Goal: Task Accomplishment & Management: Use online tool/utility

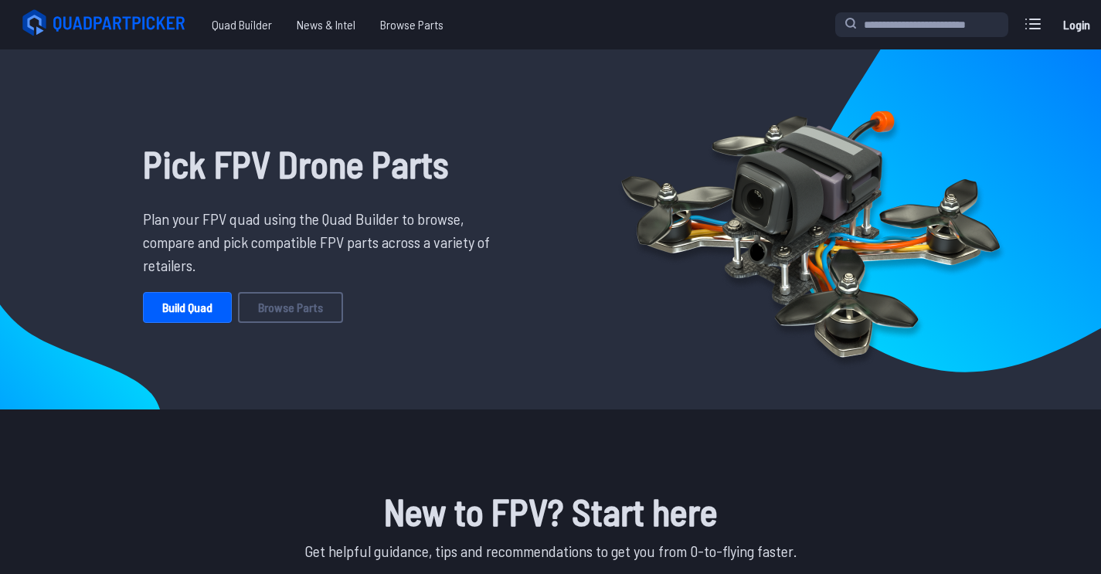
click at [184, 311] on link "Build Quad" at bounding box center [187, 307] width 89 height 31
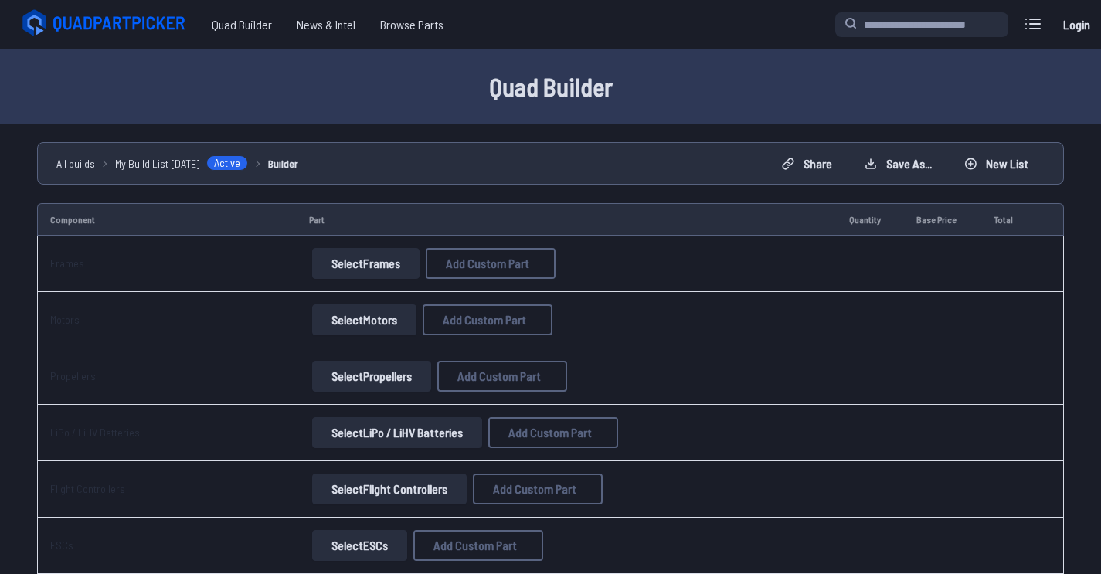
click at [386, 264] on button "Select Frames" at bounding box center [365, 263] width 107 height 31
click at [358, 263] on button "Select Frames" at bounding box center [365, 263] width 107 height 31
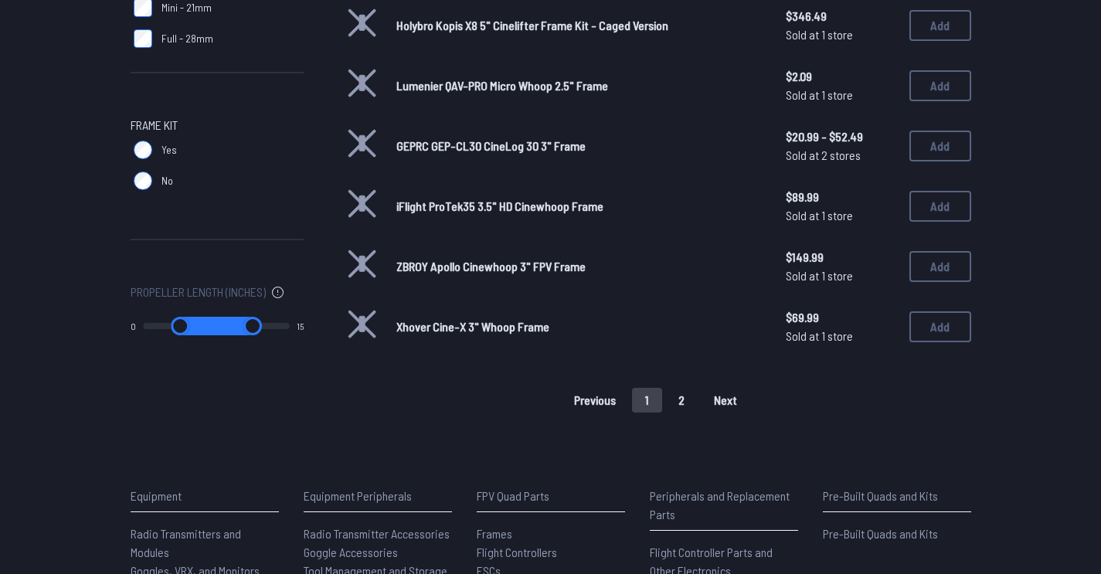
scroll to position [1057, 0]
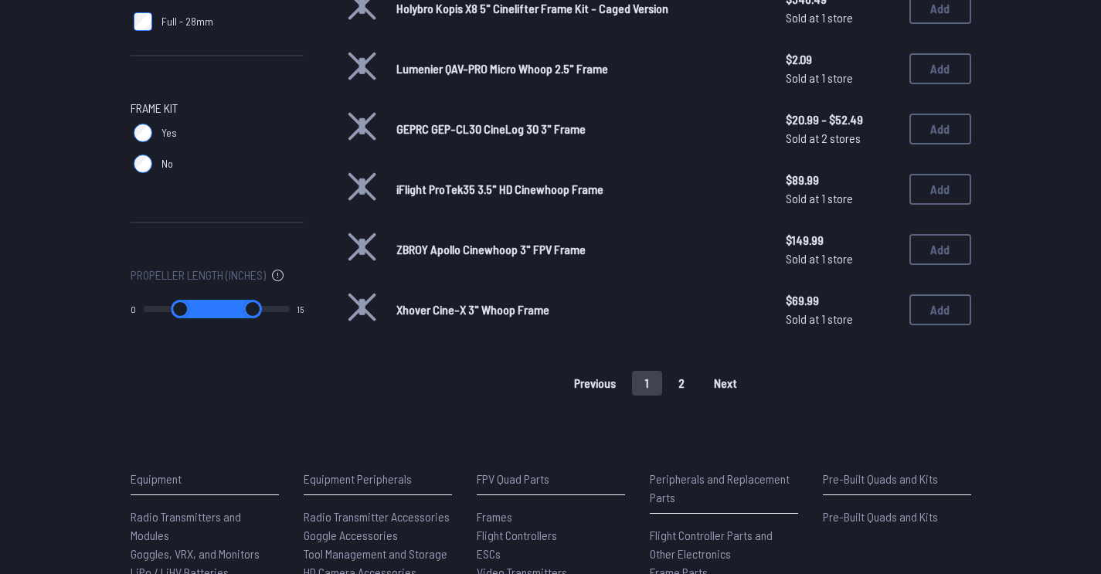
click at [683, 371] on button "2" at bounding box center [681, 383] width 32 height 25
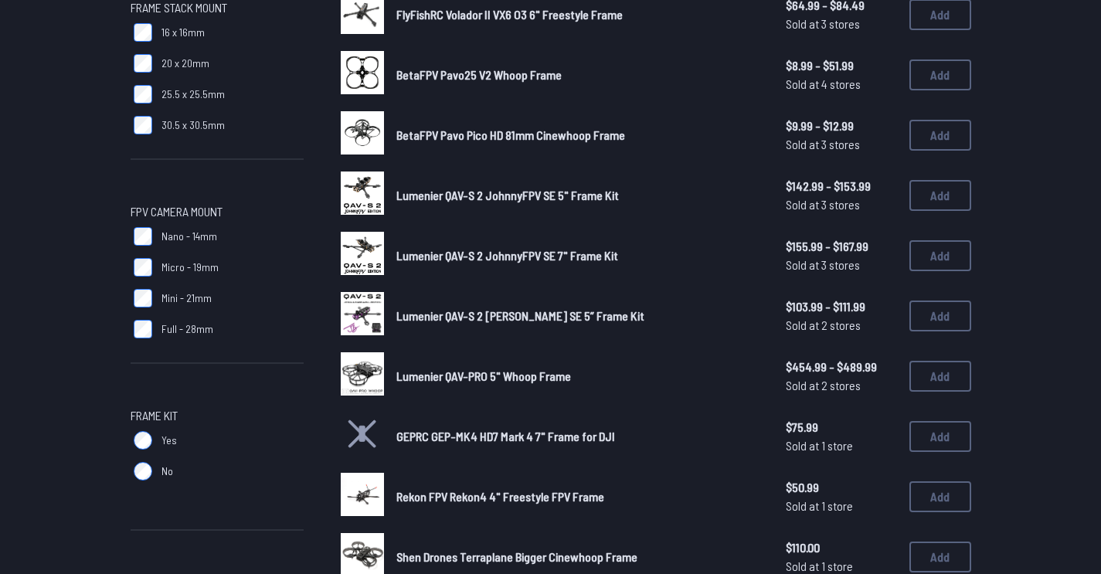
scroll to position [734, 0]
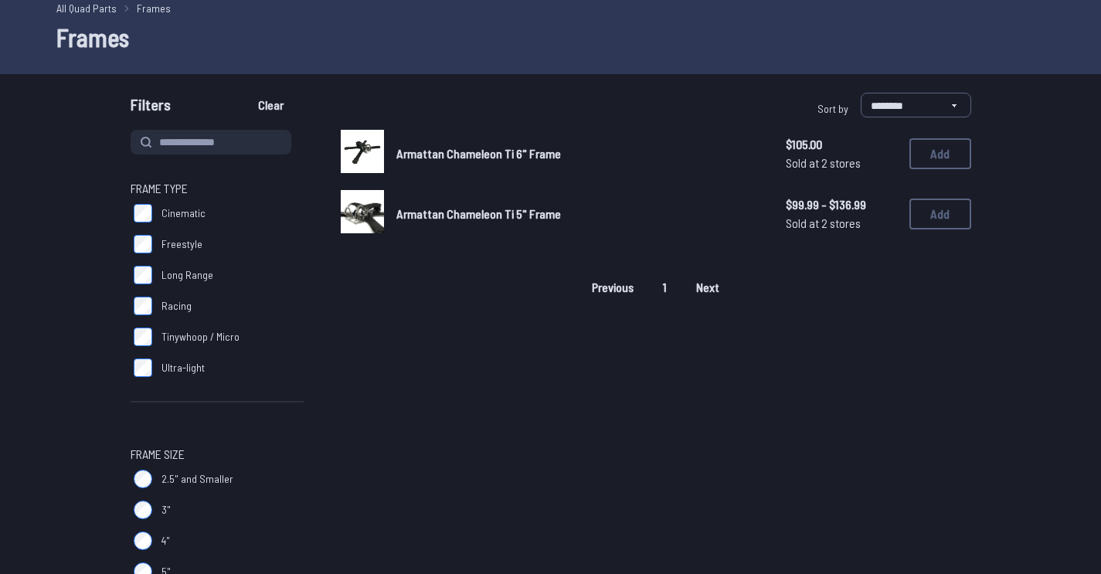
scroll to position [219, 0]
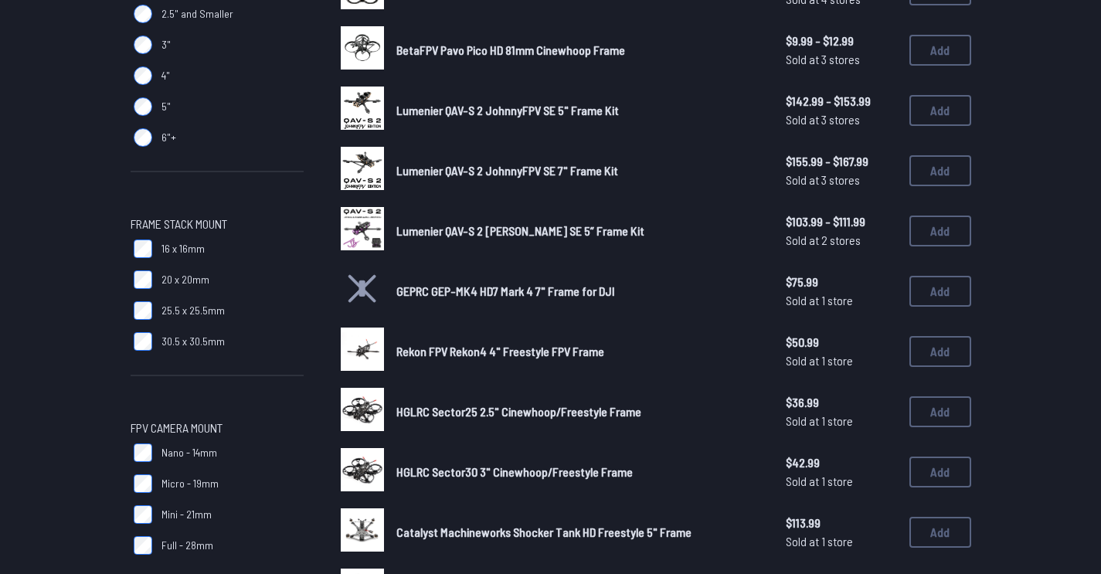
scroll to position [543, 0]
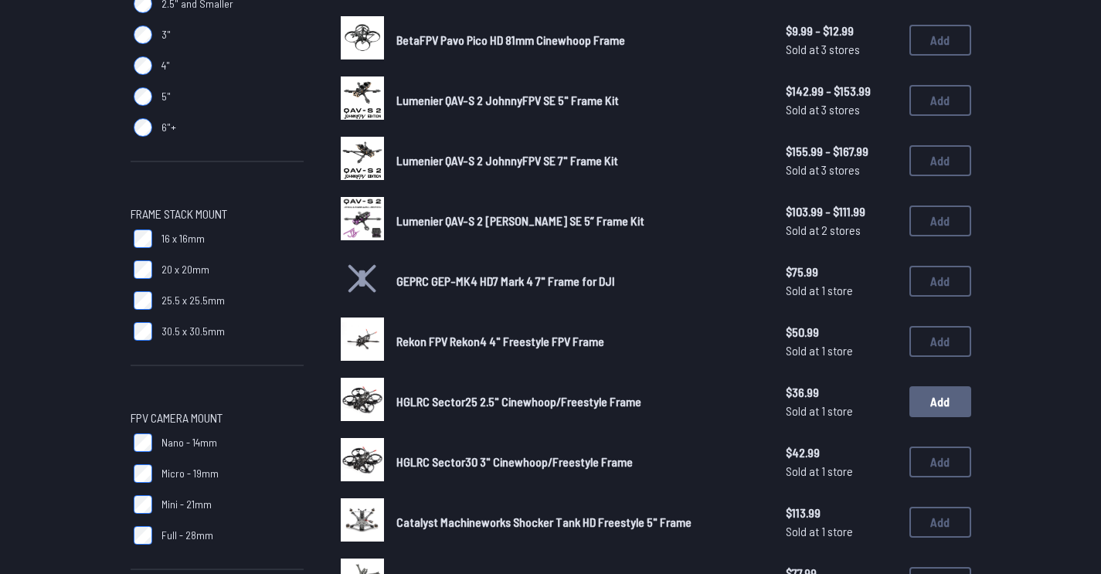
click at [923, 395] on button "Add" at bounding box center [940, 401] width 62 height 31
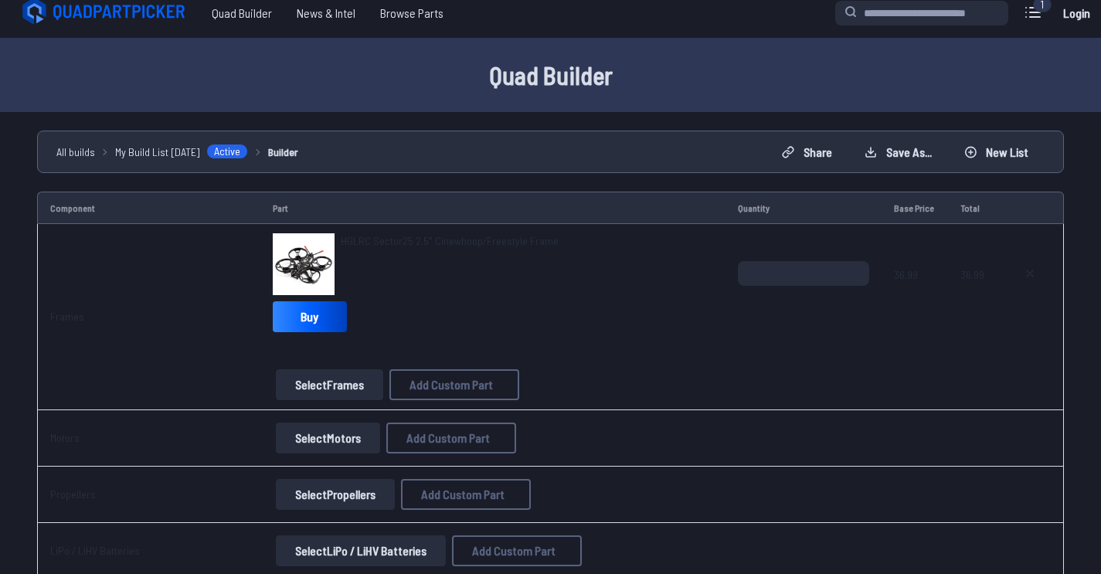
scroll to position [12, 0]
click at [337, 438] on button "Select Motors" at bounding box center [328, 437] width 104 height 31
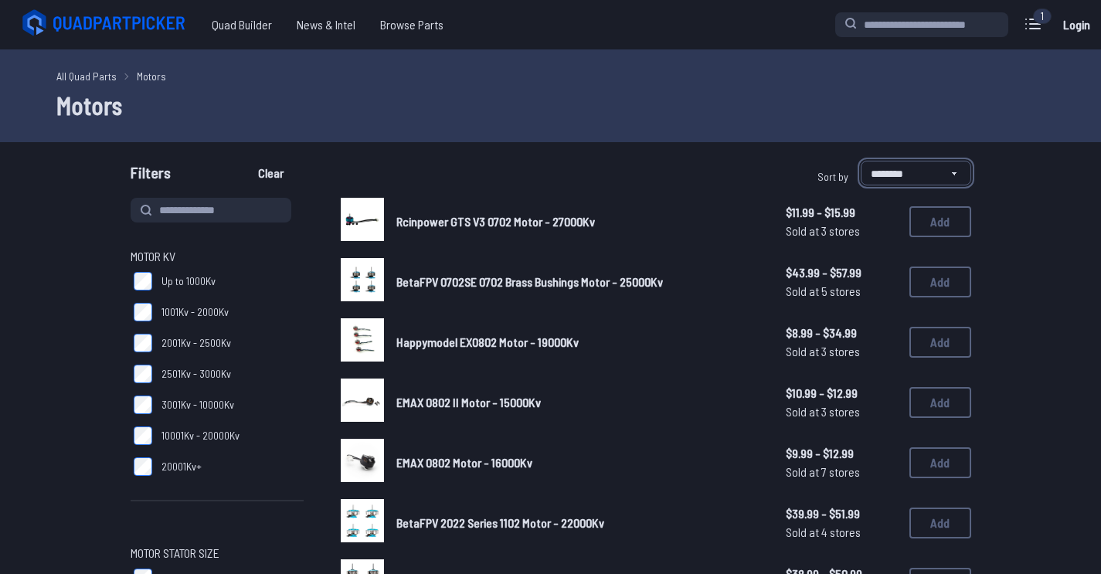
click at [888, 173] on select "**********" at bounding box center [915, 173] width 110 height 25
click at [860, 161] on select "**********" at bounding box center [915, 173] width 110 height 25
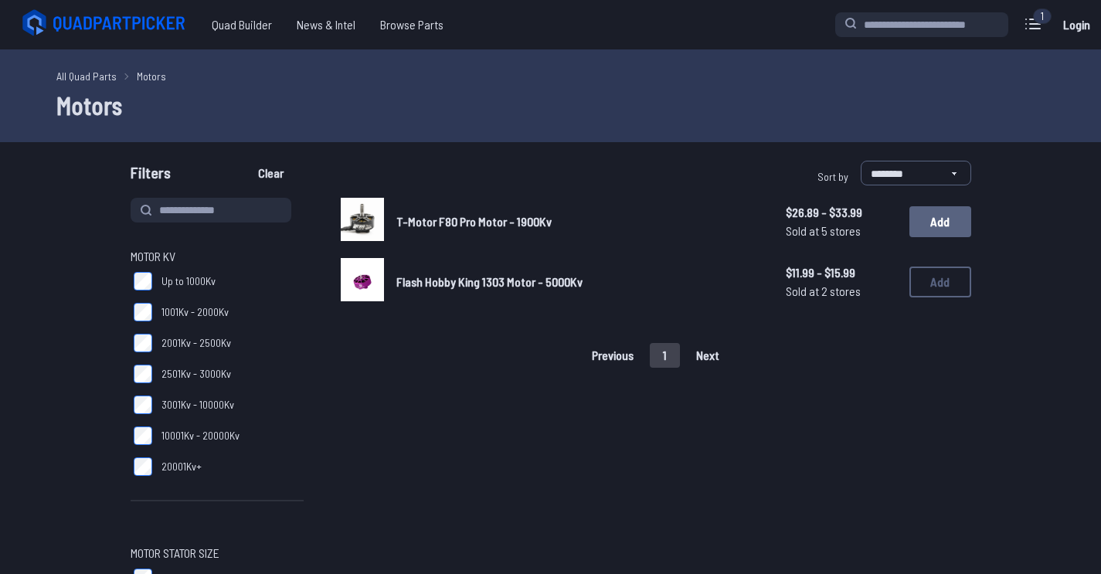
click at [949, 215] on button "Add" at bounding box center [940, 221] width 62 height 31
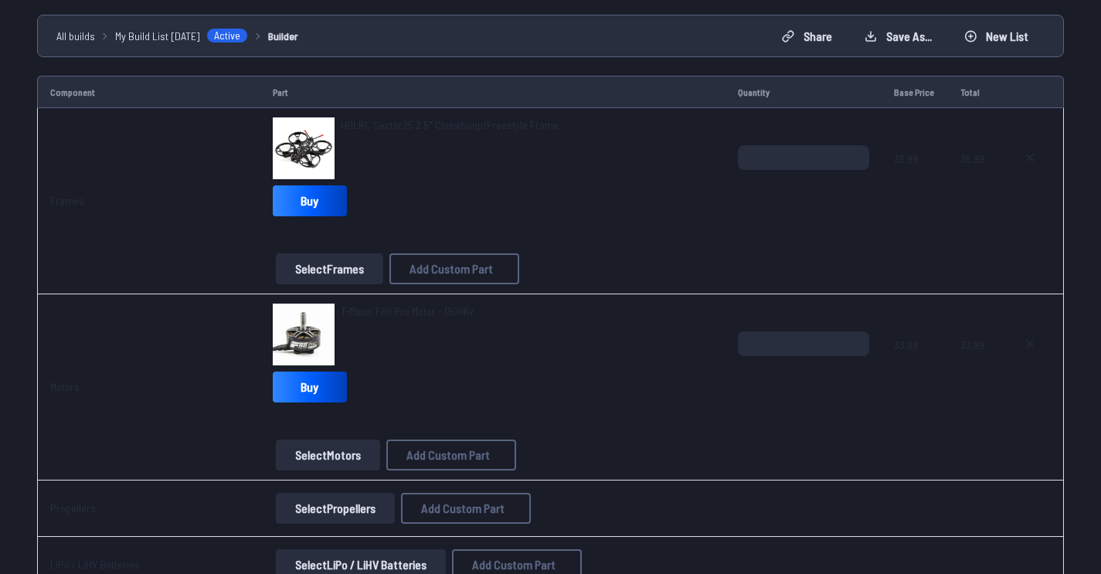
scroll to position [252, 0]
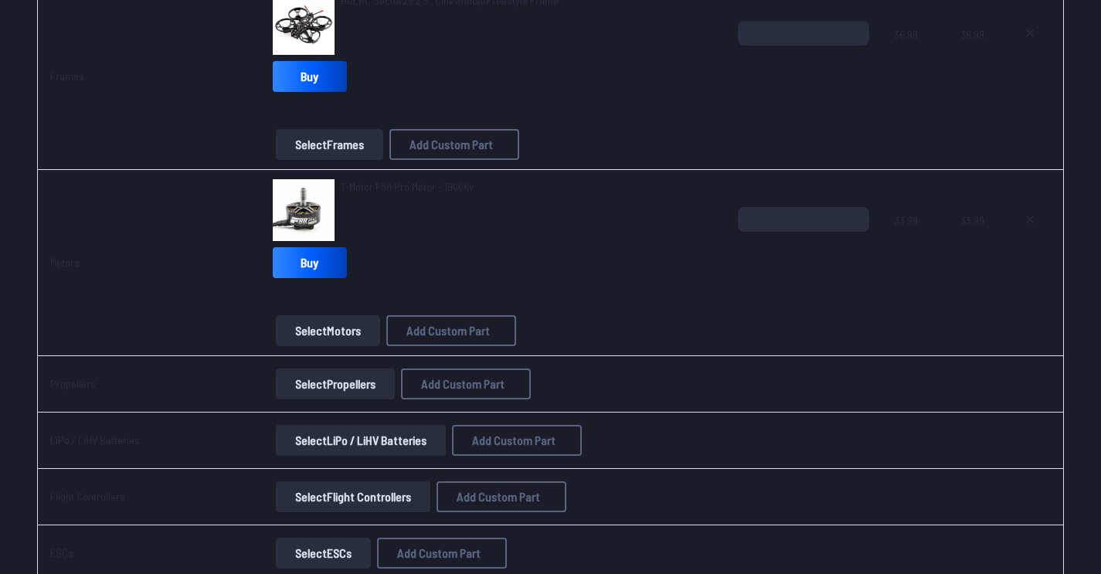
click at [327, 384] on button "Select Propellers" at bounding box center [335, 383] width 119 height 31
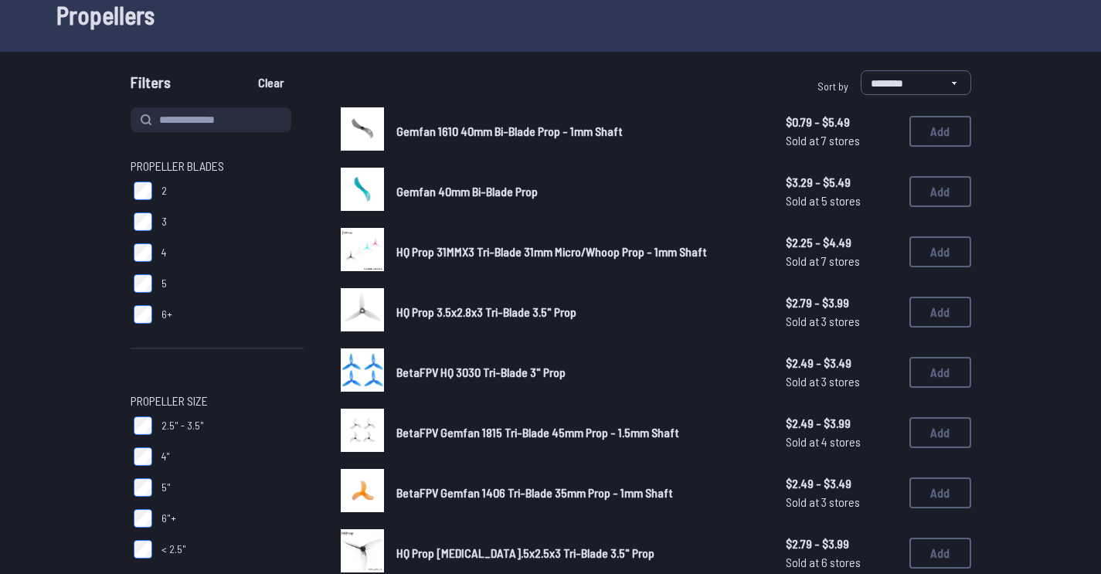
scroll to position [56, 0]
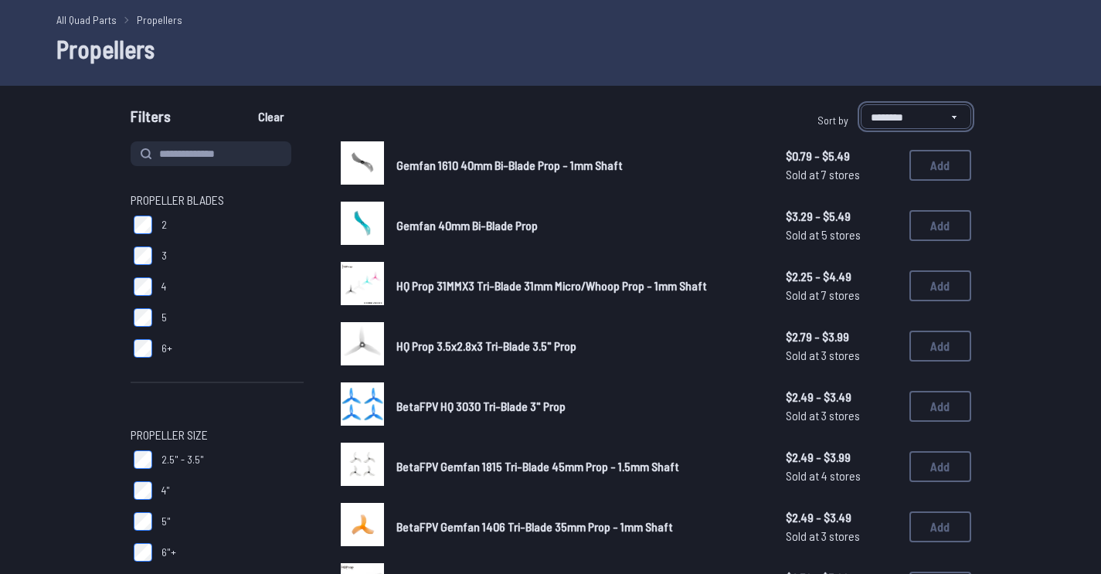
click at [917, 115] on select "**********" at bounding box center [915, 116] width 110 height 25
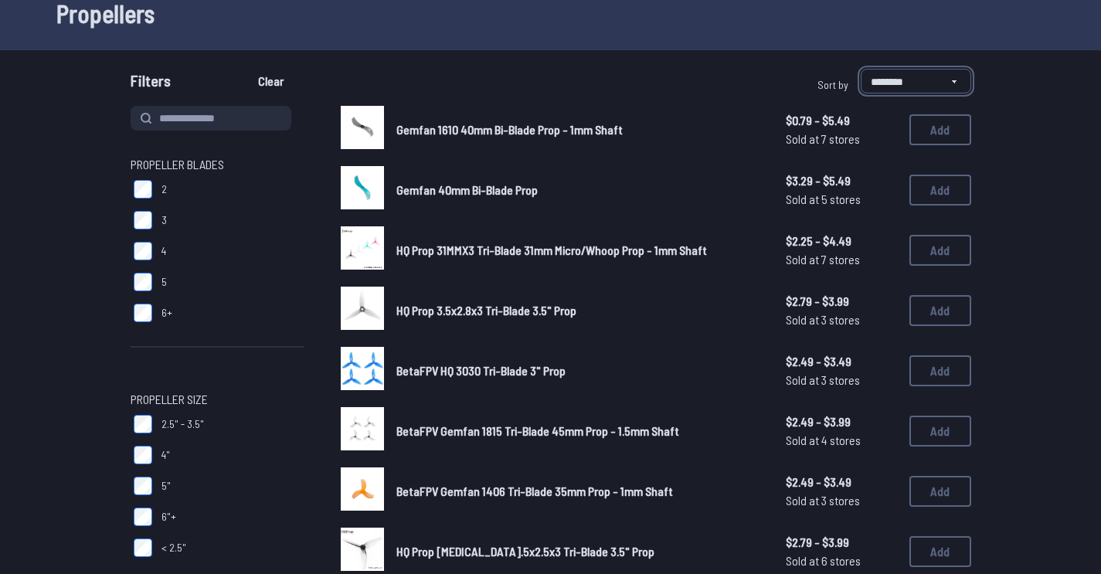
scroll to position [0, 0]
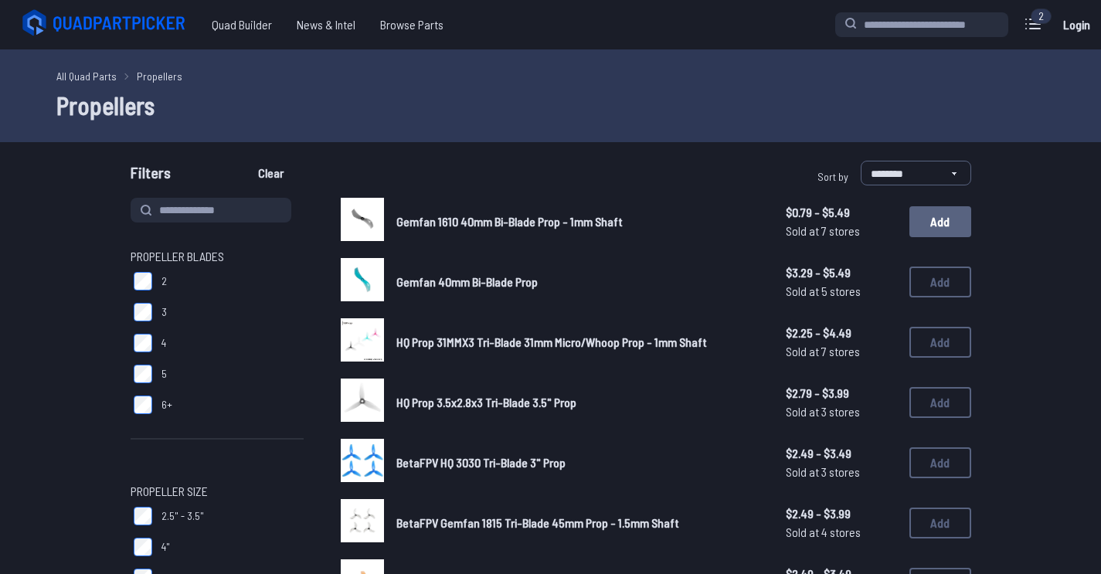
click at [946, 212] on button "Add" at bounding box center [940, 221] width 62 height 31
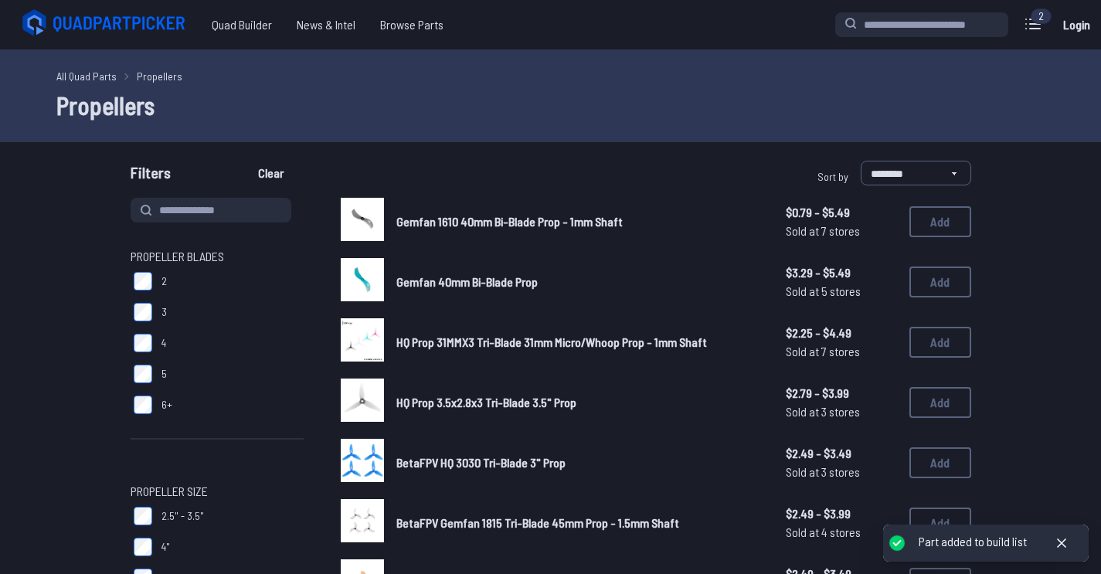
scroll to position [285, 0]
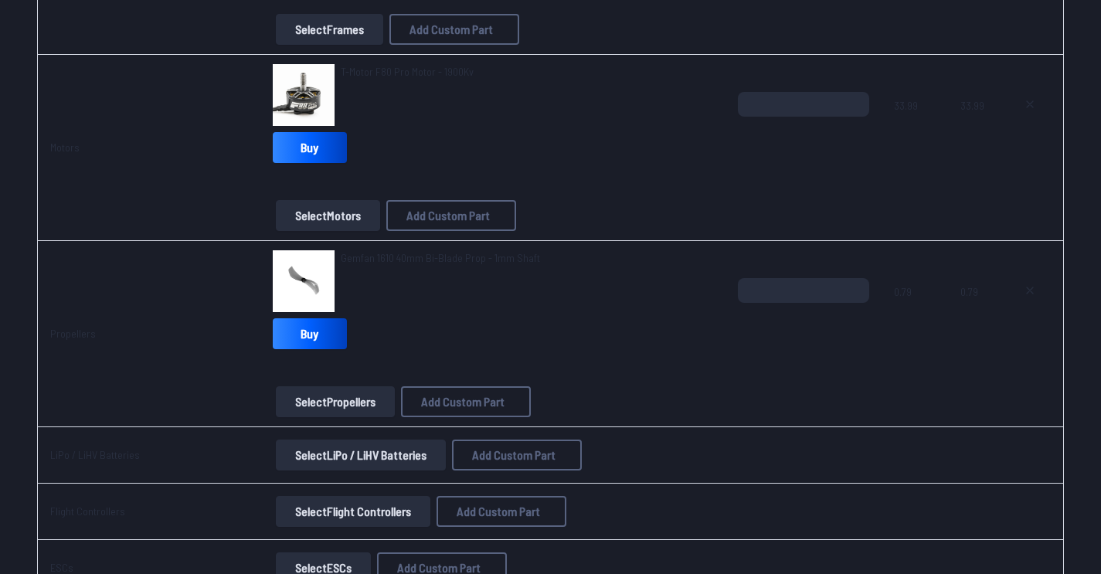
scroll to position [432, 0]
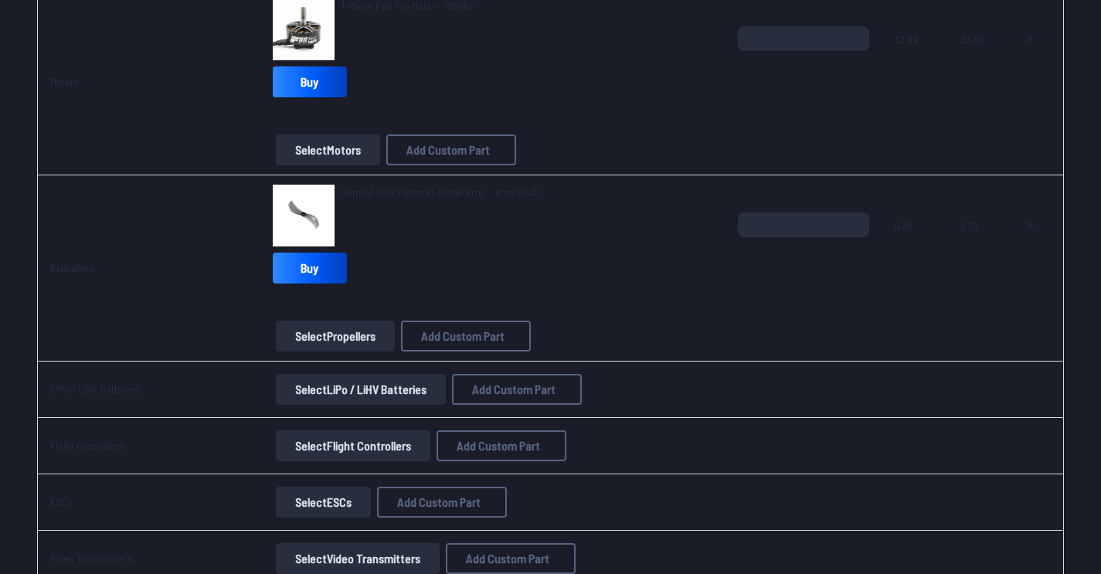
click at [345, 390] on button "Select LiPo / LiHV Batteries" at bounding box center [361, 389] width 170 height 31
click at [380, 394] on button "Select LiPo / LiHV Batteries" at bounding box center [361, 389] width 170 height 31
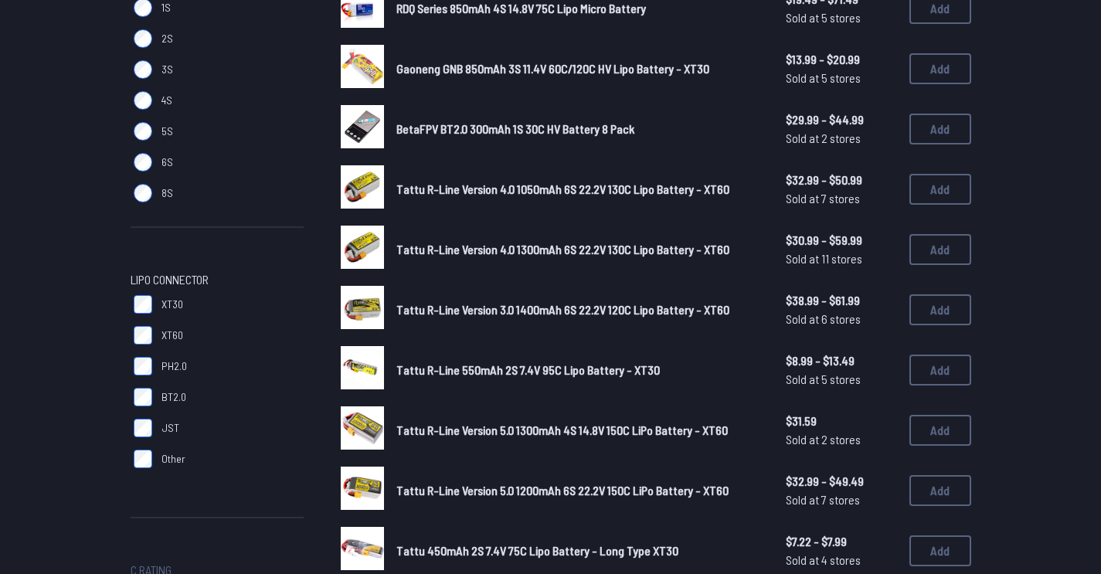
scroll to position [52, 0]
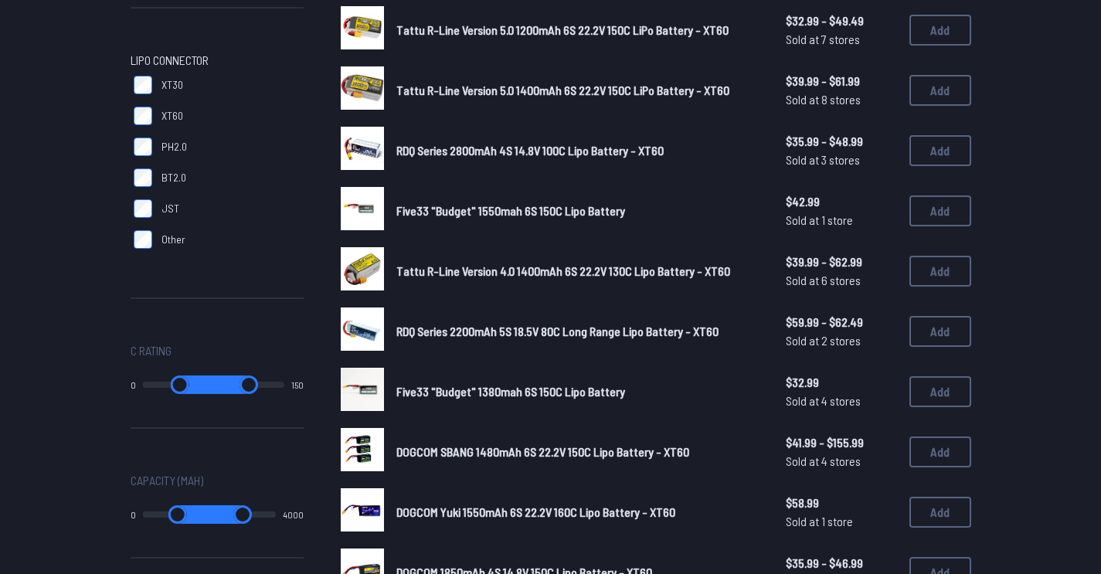
scroll to position [514, 0]
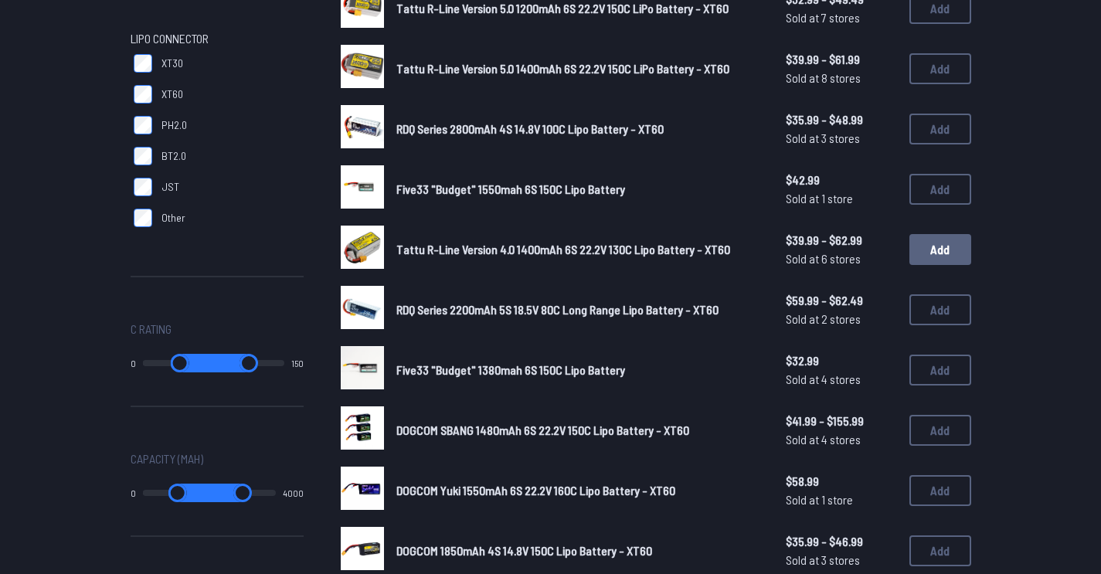
click at [955, 249] on button "Add" at bounding box center [940, 249] width 62 height 31
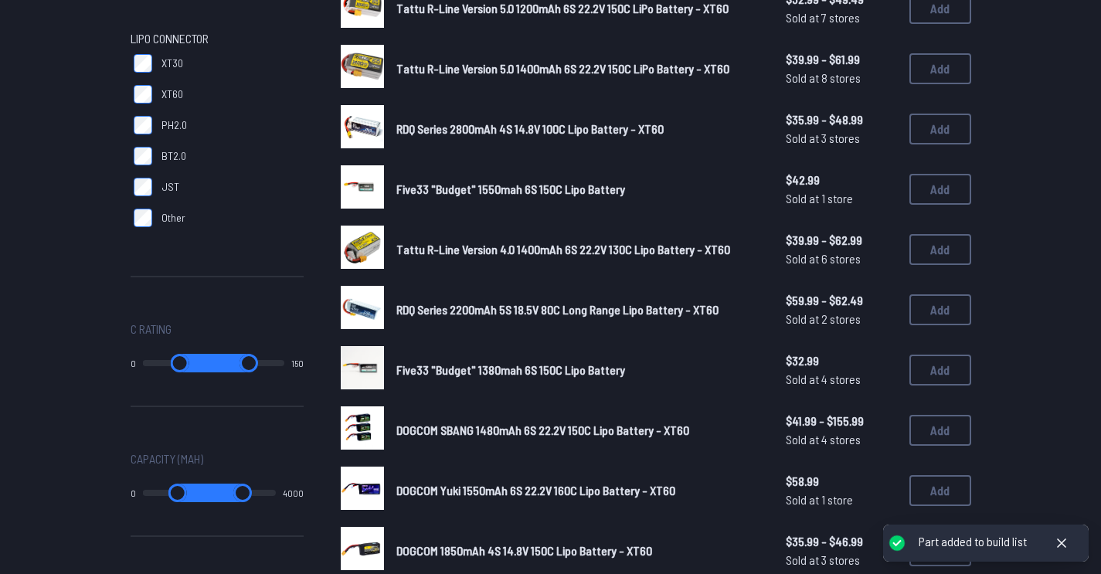
scroll to position [484, 0]
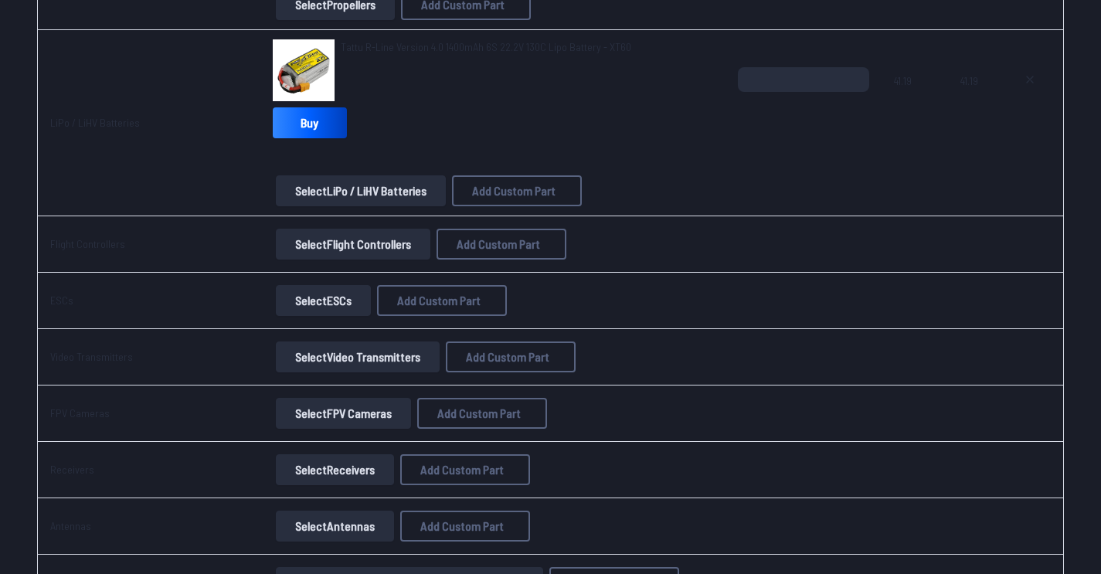
scroll to position [747, 0]
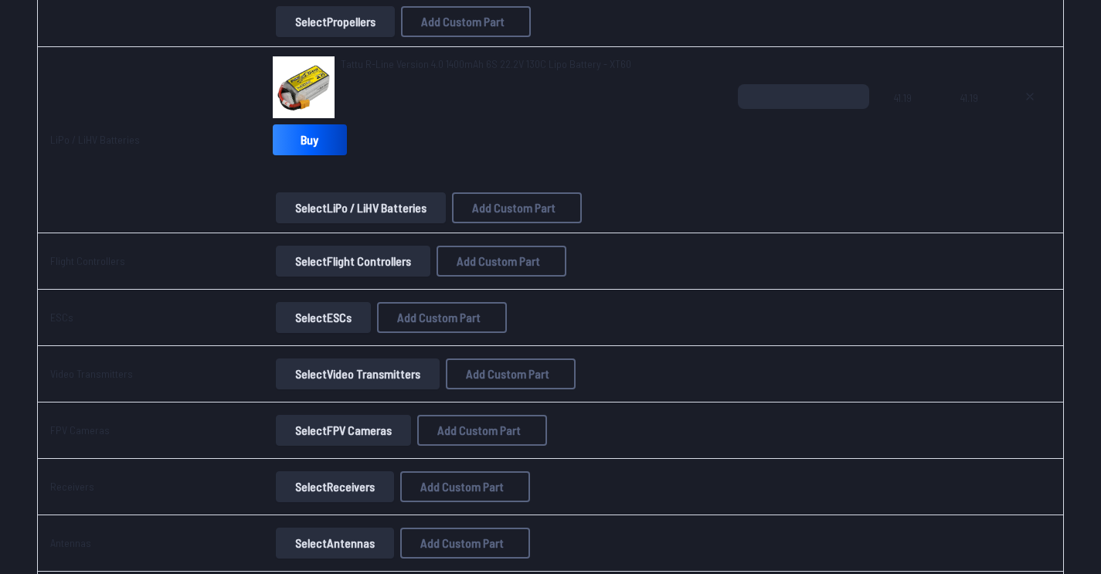
click at [348, 266] on button "Select Flight Controllers" at bounding box center [353, 261] width 154 height 31
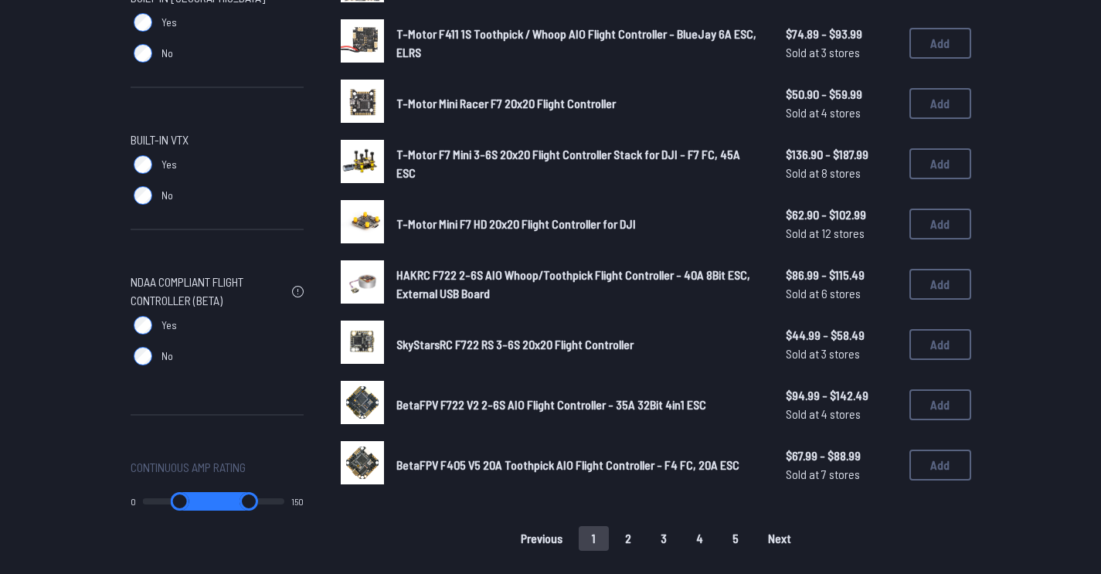
scroll to position [902, 0]
click at [628, 529] on button "2" at bounding box center [628, 537] width 32 height 25
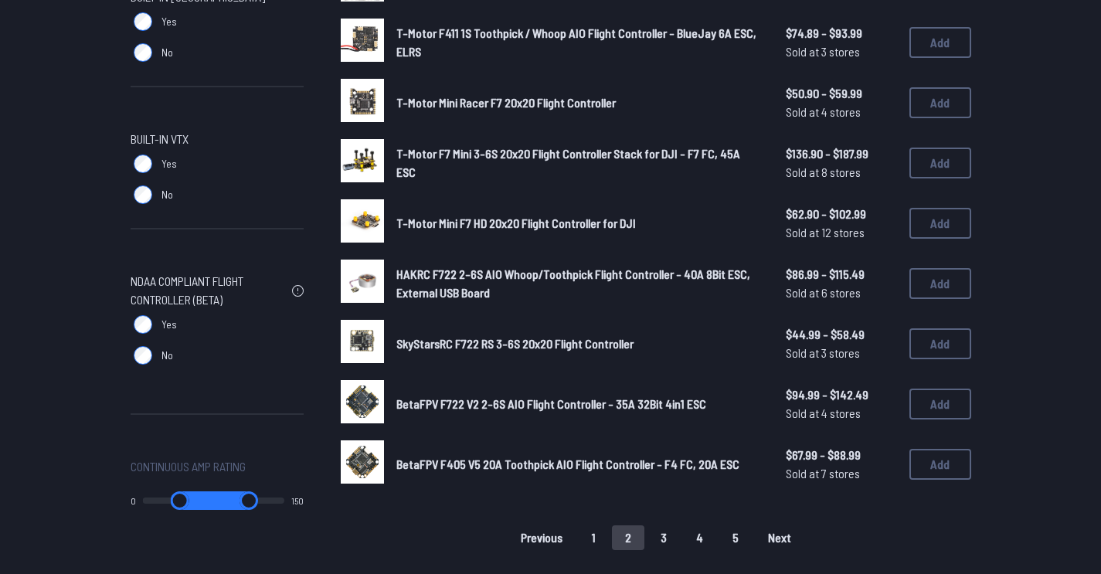
scroll to position [866, 0]
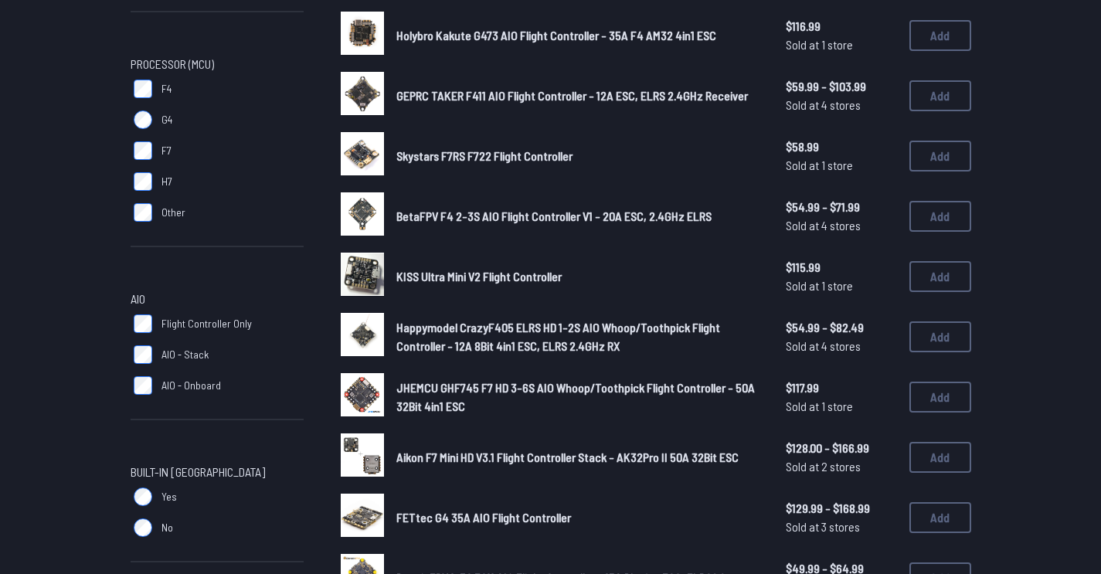
scroll to position [509, 0]
